Goal: Check status: Check status

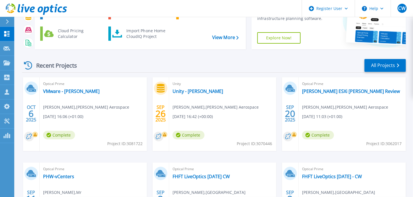
scroll to position [47, 0]
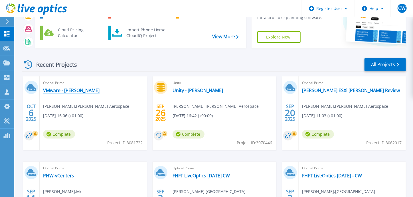
click at [79, 88] on link "VMware - [PERSON_NAME]" at bounding box center [71, 91] width 57 height 6
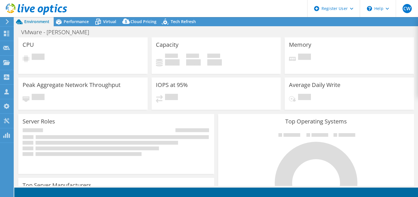
select select "USD"
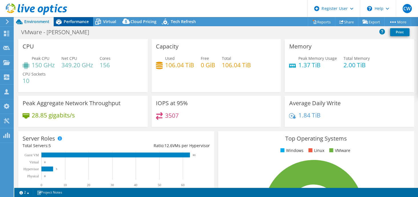
click at [65, 21] on span "Performance" at bounding box center [76, 21] width 25 height 5
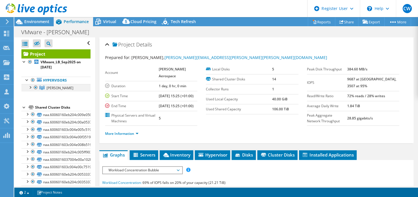
click at [30, 86] on div at bounding box center [30, 87] width 6 height 6
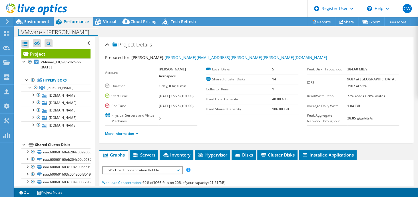
click at [37, 29] on h1 "VMware - [PERSON_NAME]" at bounding box center [58, 32] width 79 height 6
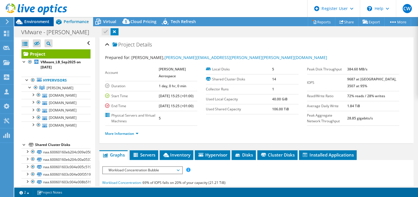
click at [39, 20] on span "Environment" at bounding box center [36, 21] width 25 height 5
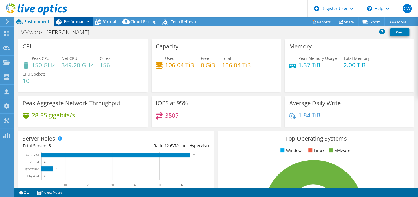
click at [71, 21] on span "Performance" at bounding box center [76, 21] width 25 height 5
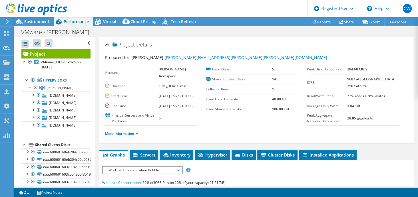
click at [242, 134] on div "More Information" at bounding box center [256, 134] width 303 height 16
click at [78, 95] on link "lbvesxia002p.beav.com" at bounding box center [55, 95] width 69 height 7
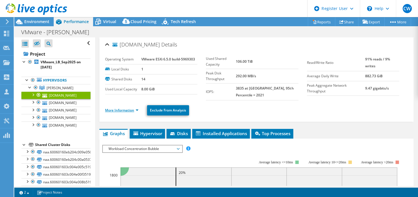
click at [117, 112] on link "More Information" at bounding box center [121, 110] width 33 height 5
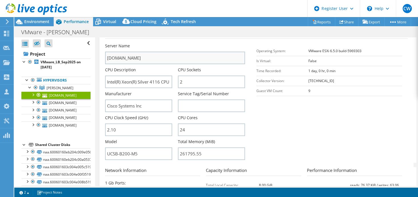
scroll to position [94, 0]
